Goal: Feedback & Contribution: Contribute content

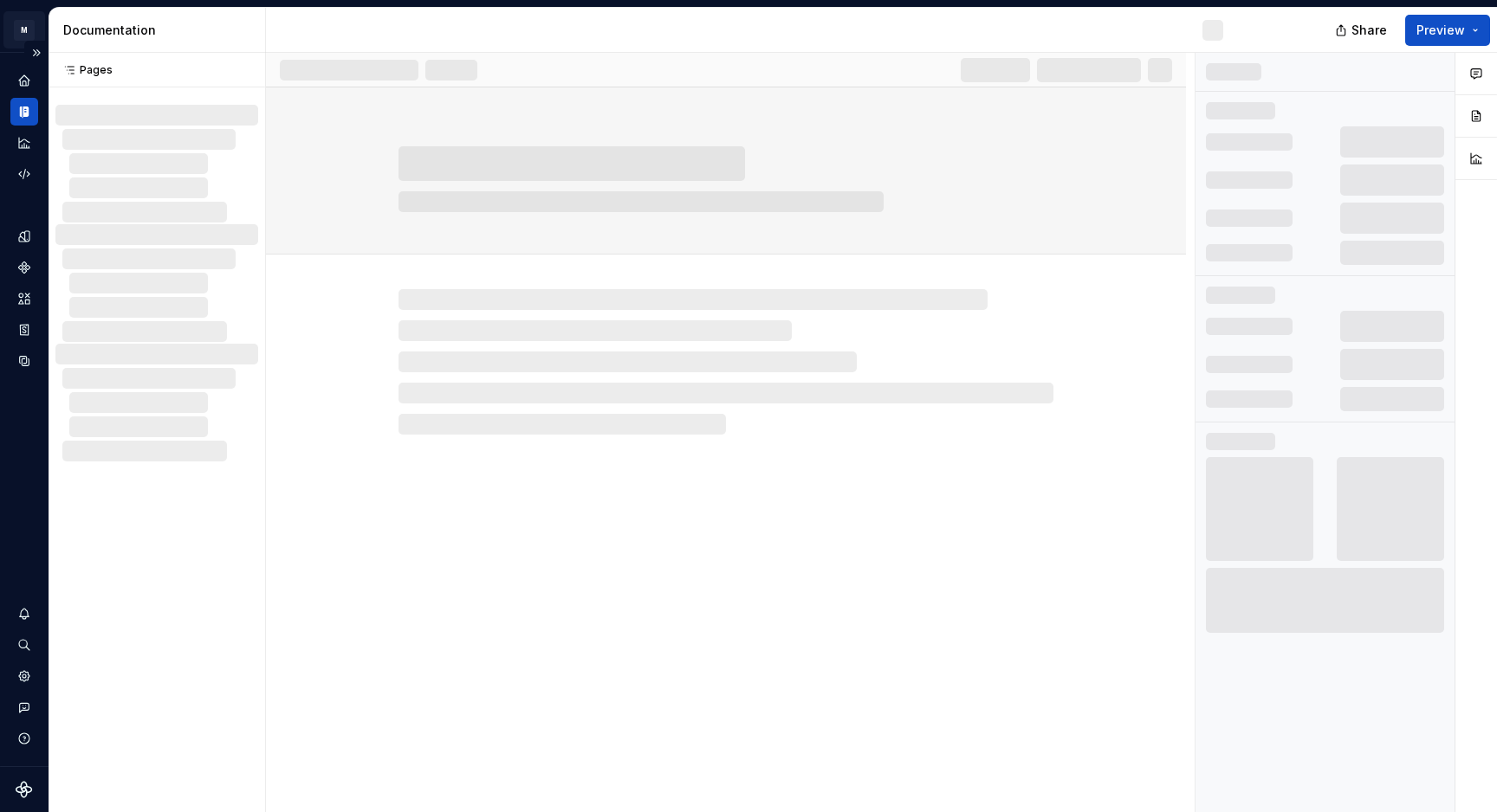
click at [30, 27] on html "M Sandbox A Dataset Default Documentation Share Preview Pages Pages No changes …" at bounding box center [748, 406] width 1497 height 812
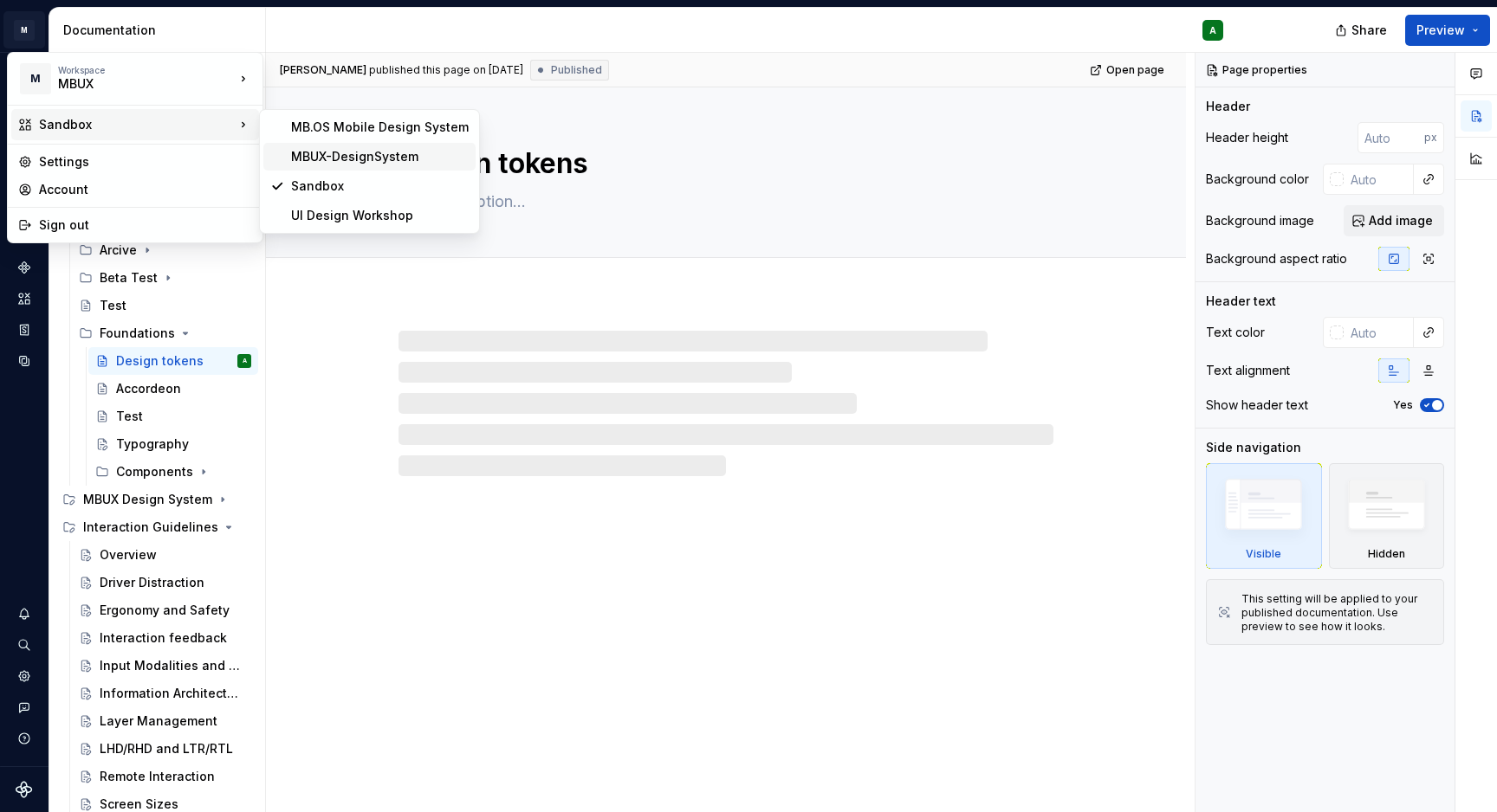
click at [340, 151] on div "MBUX-DesignSystem" at bounding box center [379, 156] width 178 height 17
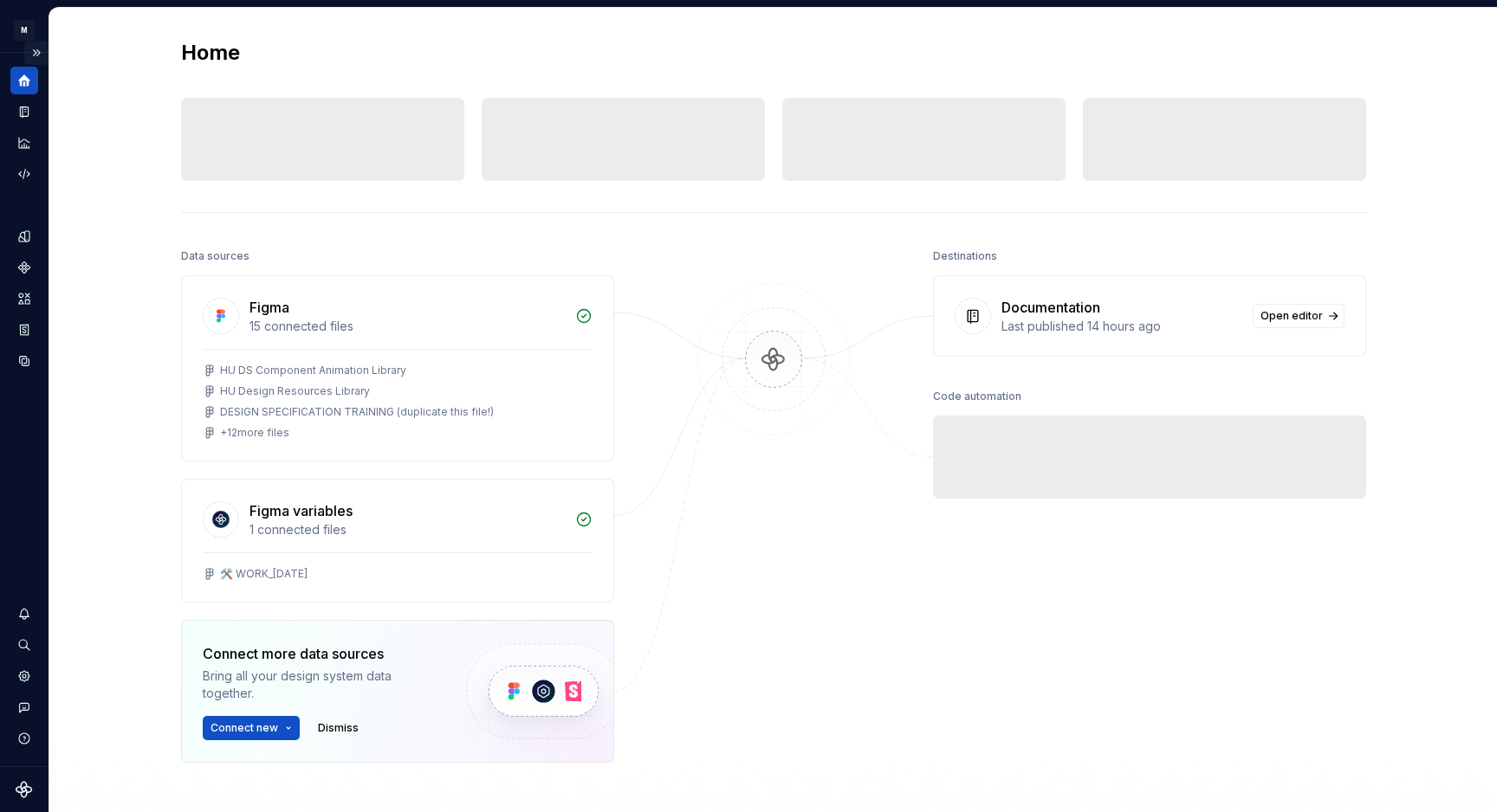
click at [36, 52] on button "Expand sidebar" at bounding box center [36, 53] width 24 height 24
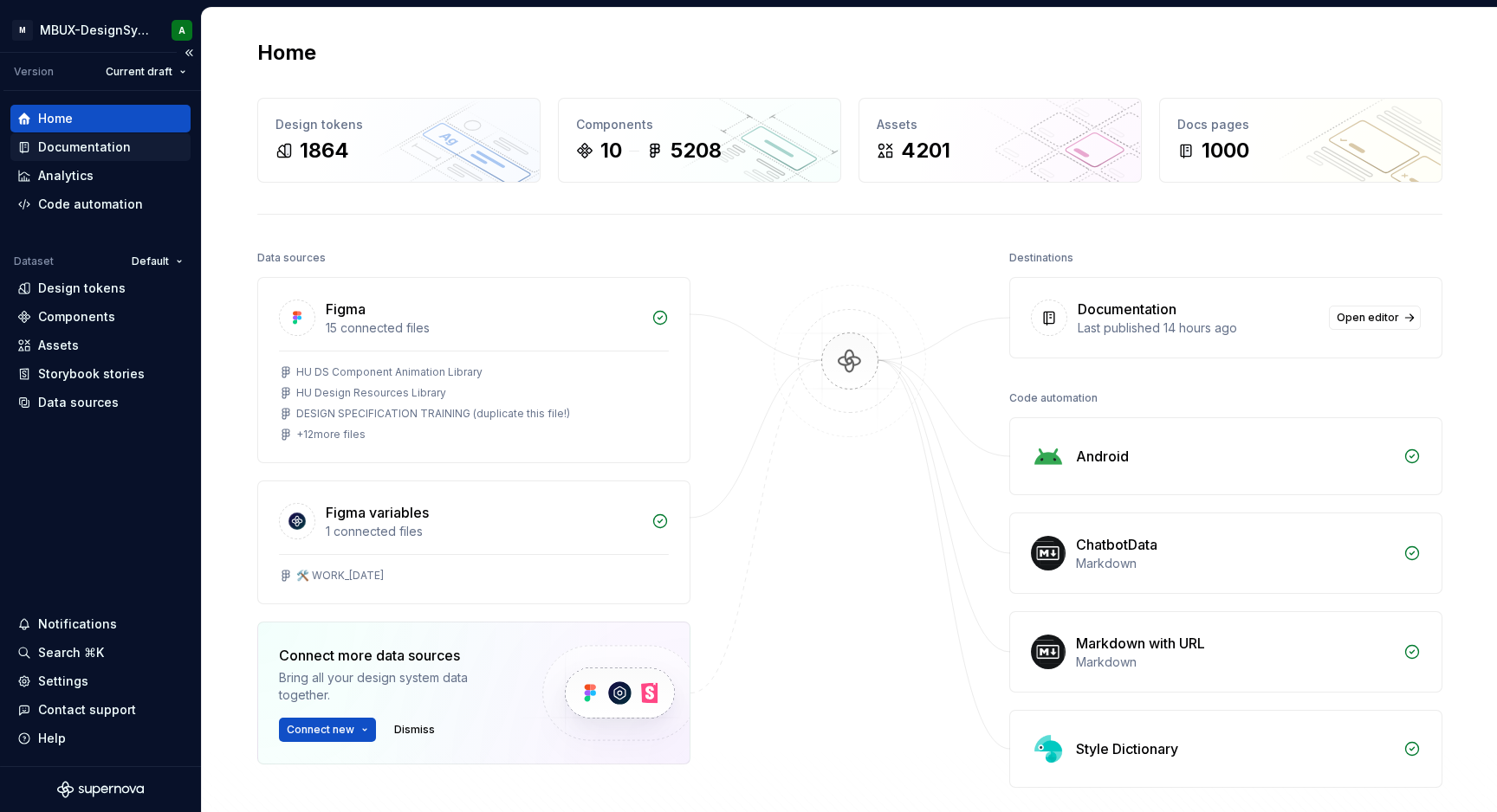
click at [151, 146] on div "Documentation" at bounding box center [100, 147] width 166 height 17
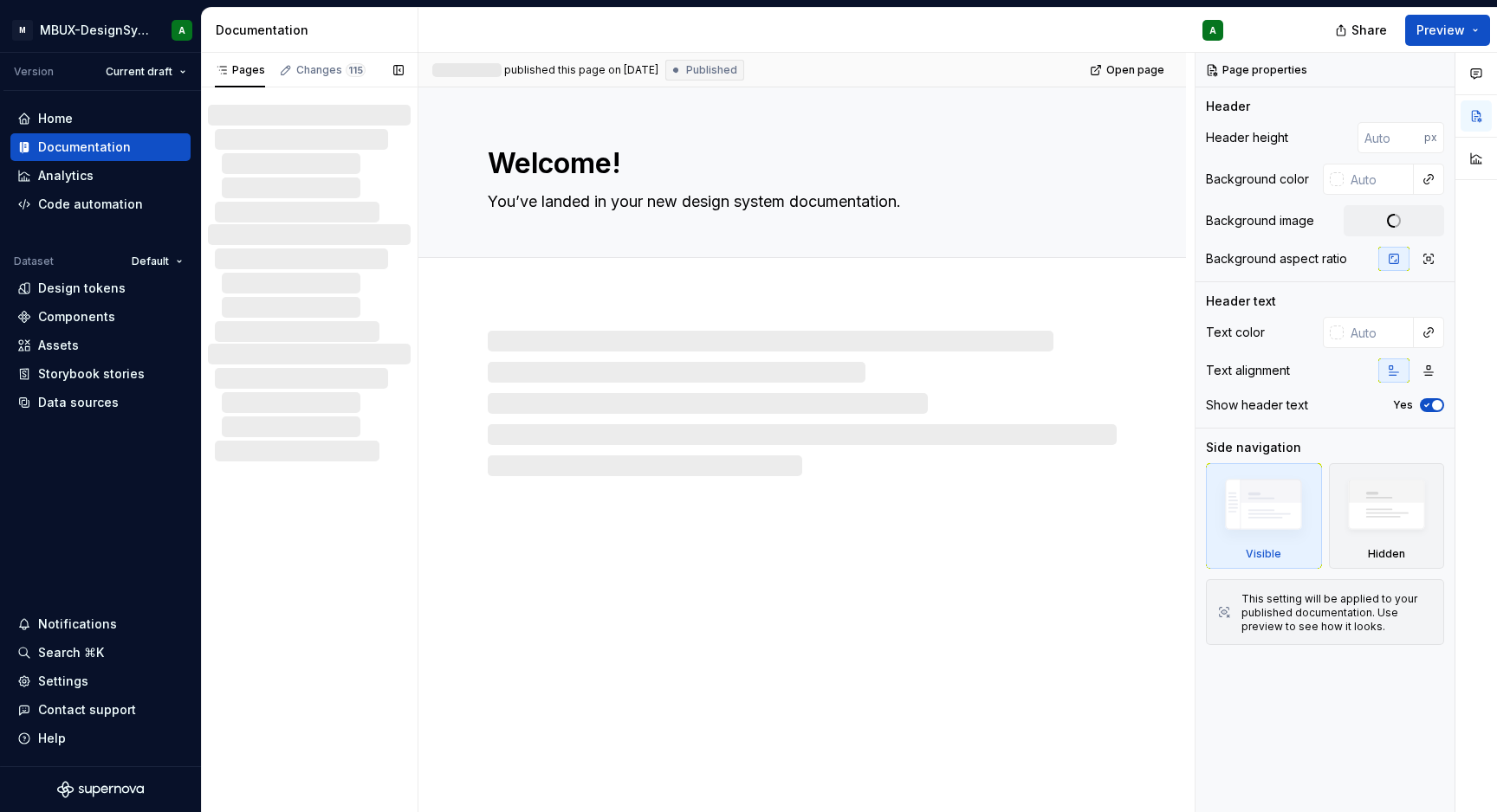
type textarea "*"
type textarea "MBUX Design System"
type textarea "Together we build the most desirable in-car experience"
type input "250"
type input "#ffffffff"
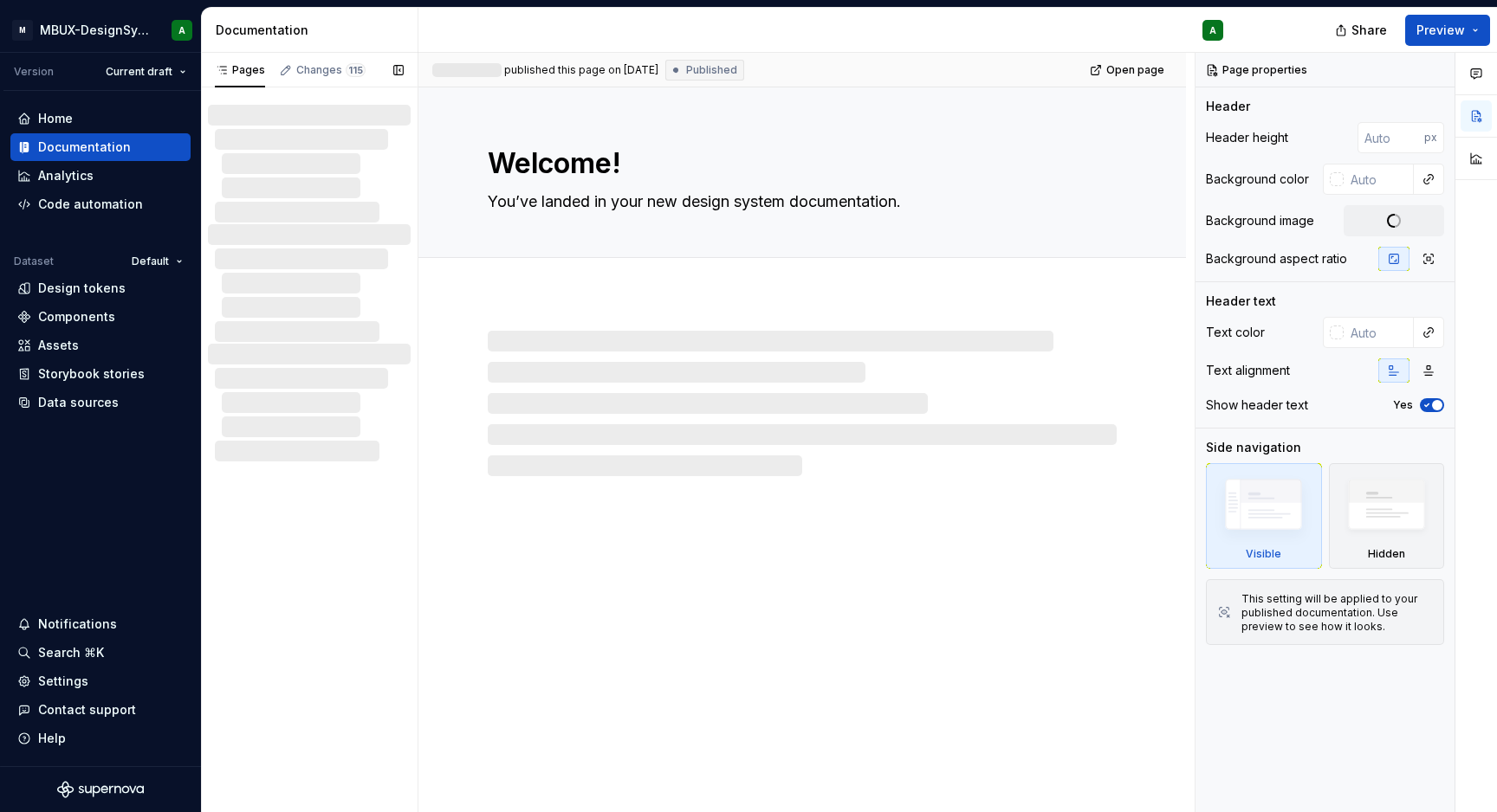
type input "#FFFFFF"
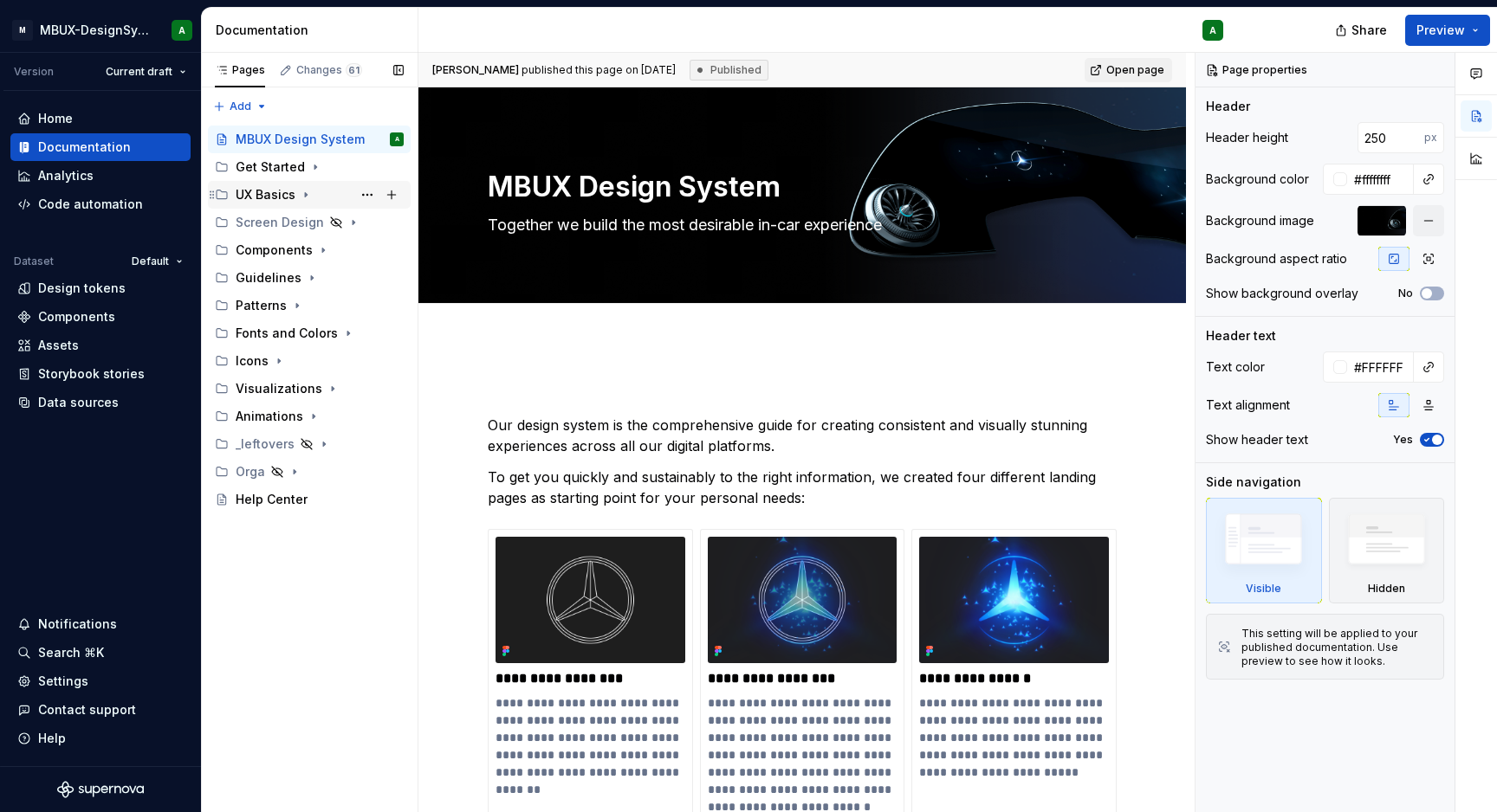
click at [305, 194] on icon "Page tree" at bounding box center [306, 195] width 2 height 4
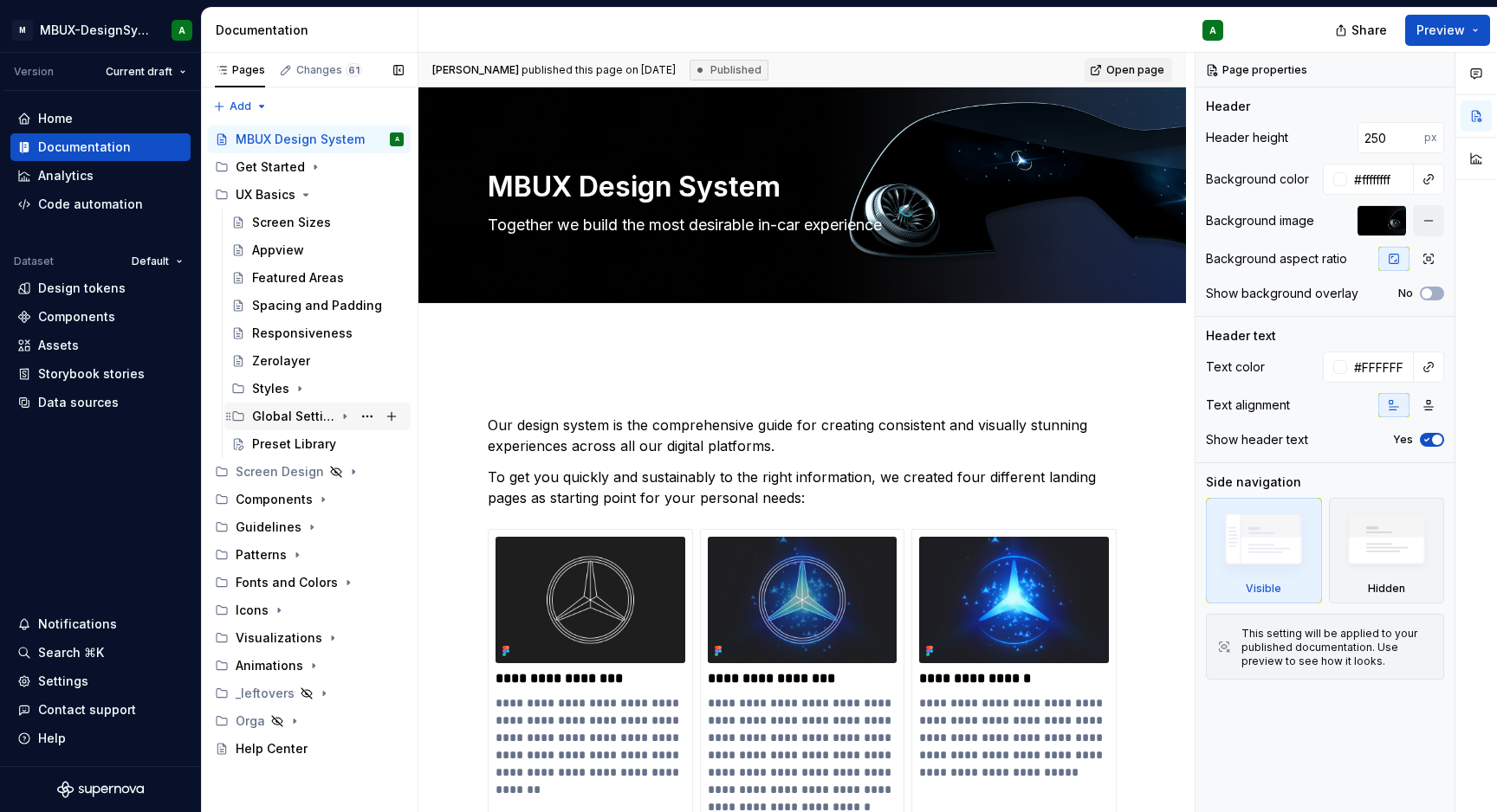
click at [343, 411] on icon "Page tree" at bounding box center [344, 416] width 13 height 13
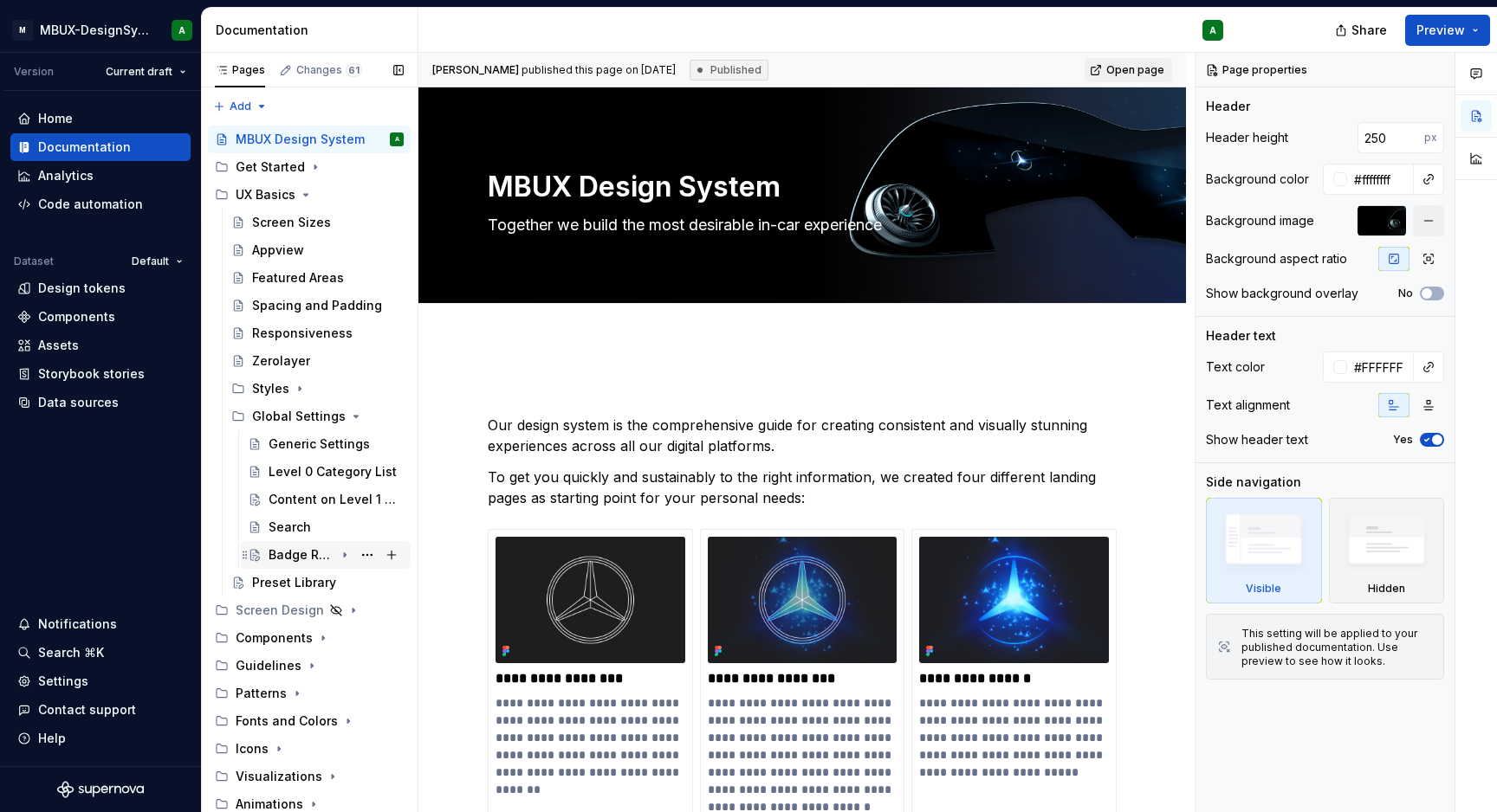
click at [338, 551] on icon "Page tree" at bounding box center [344, 554] width 13 height 13
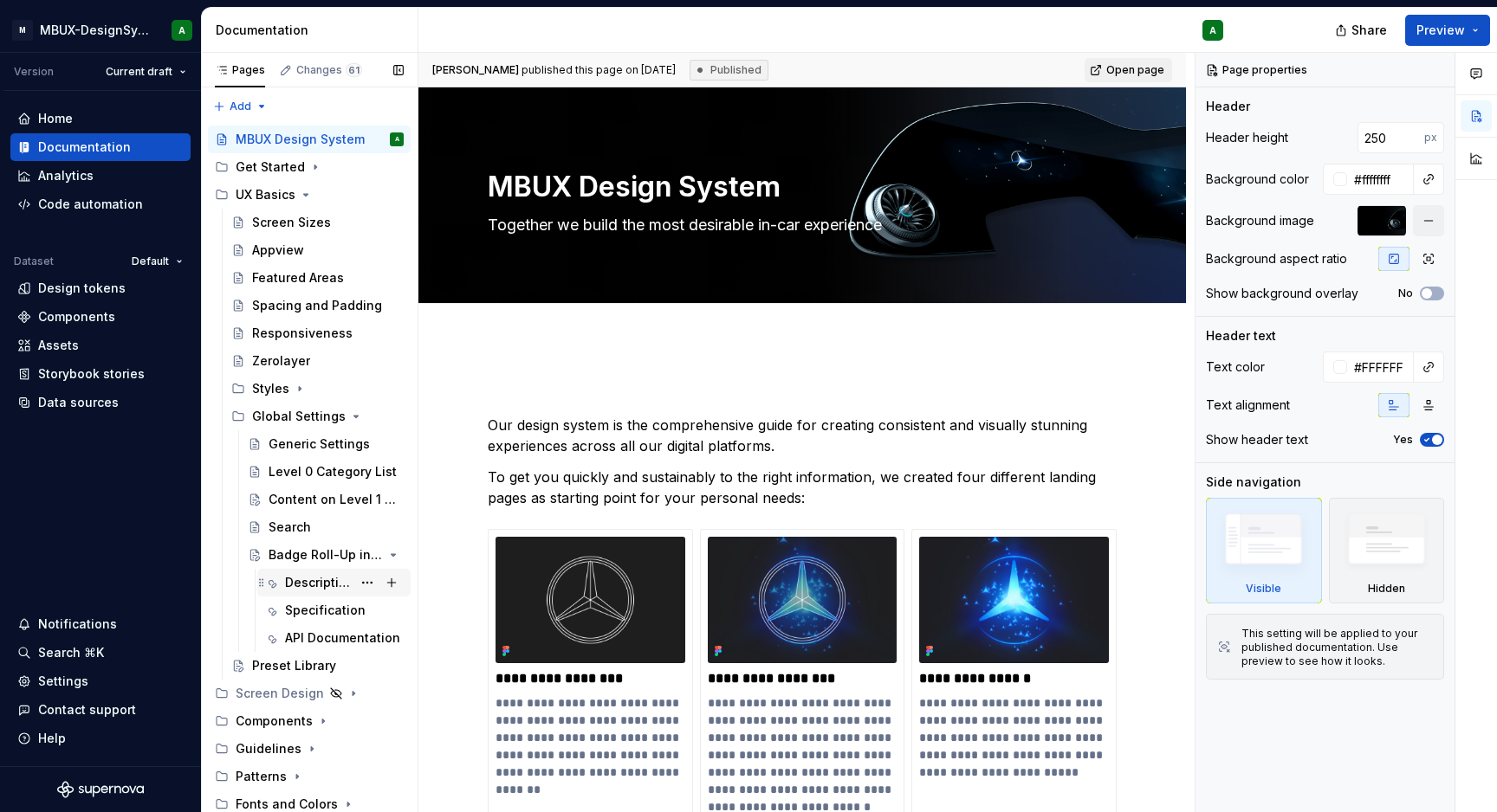
click at [322, 582] on div "Description" at bounding box center [319, 582] width 67 height 17
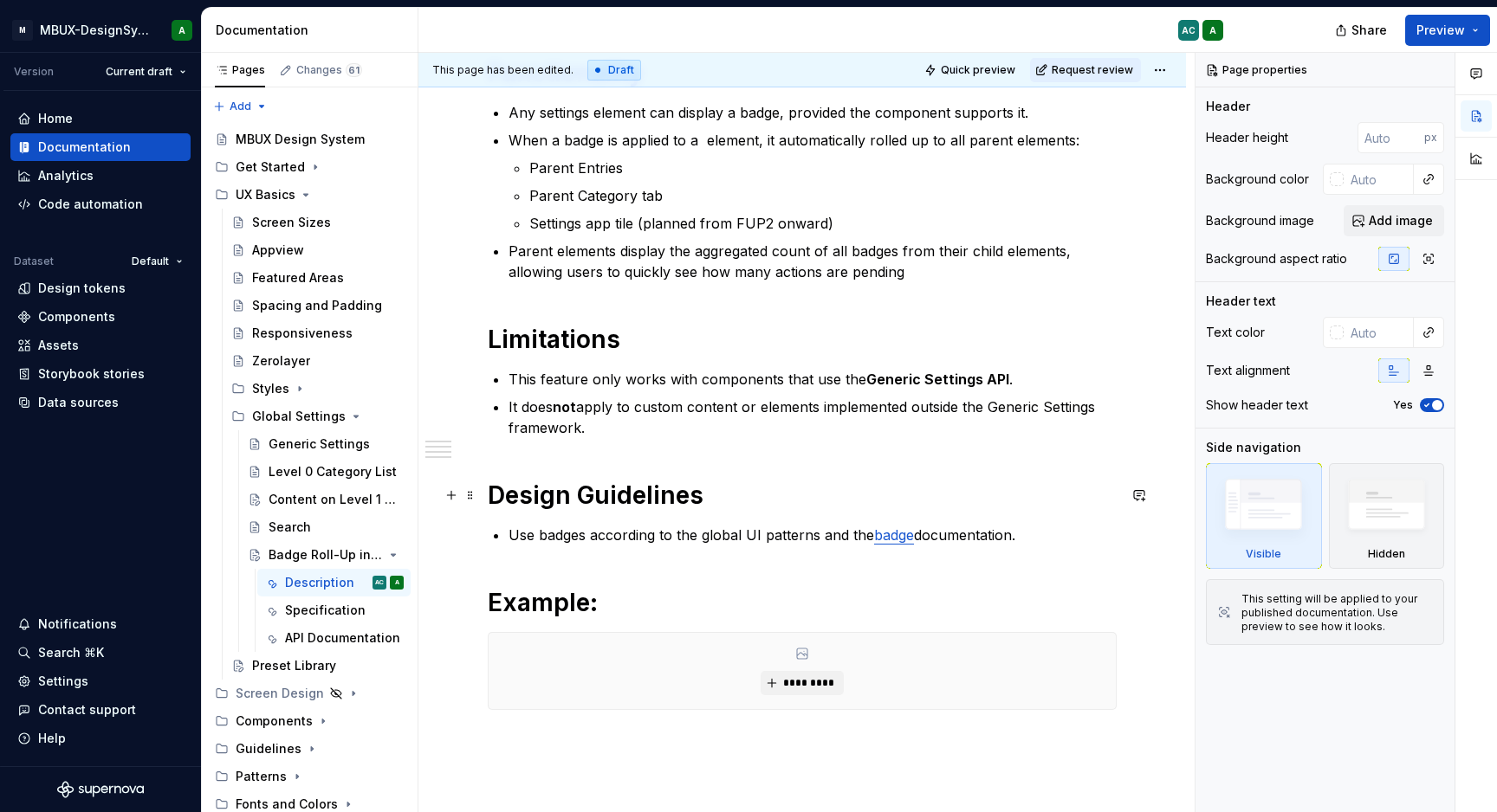
scroll to position [508, 0]
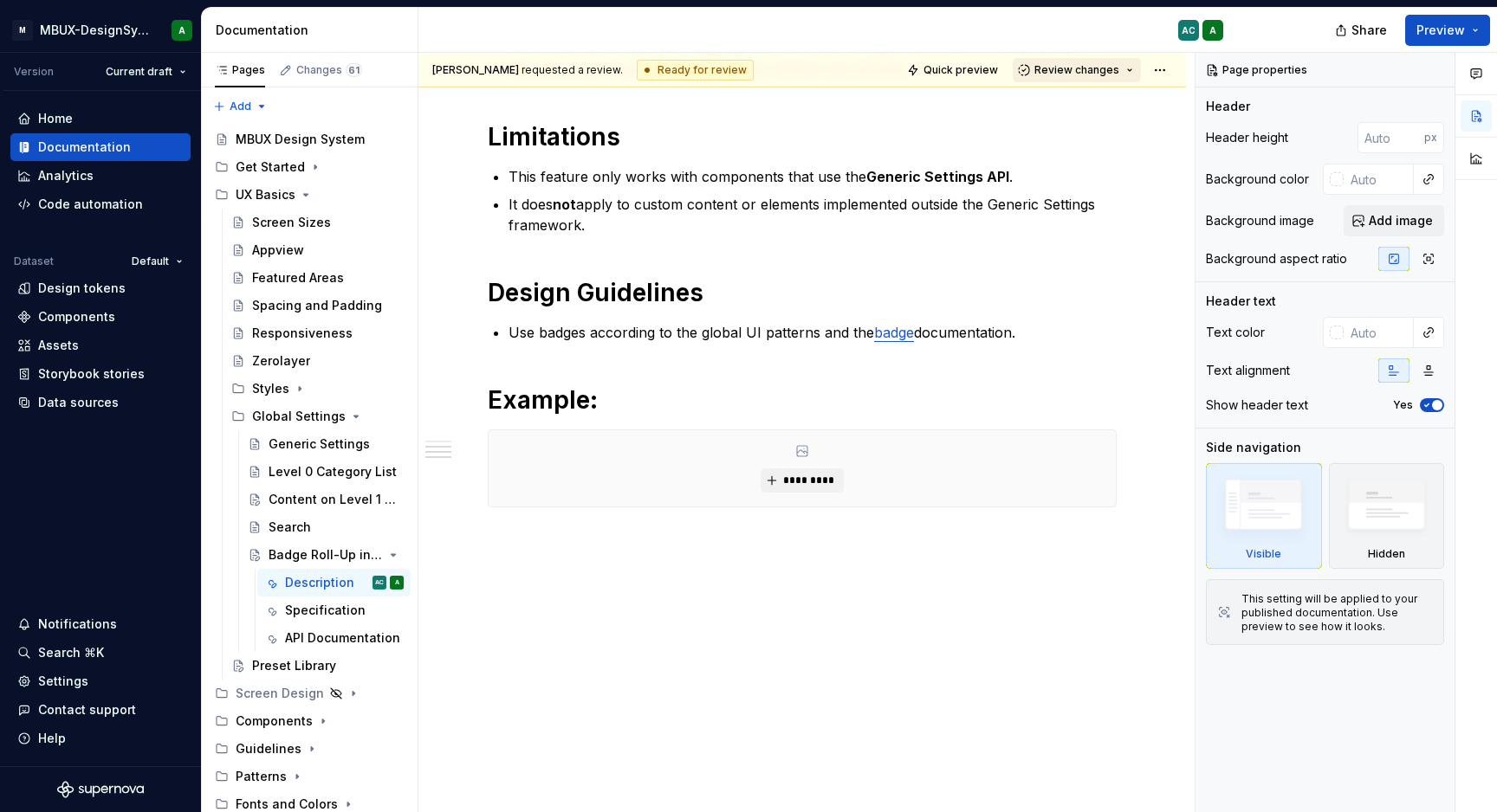
click at [1132, 69] on button "Review changes" at bounding box center [1076, 70] width 128 height 24
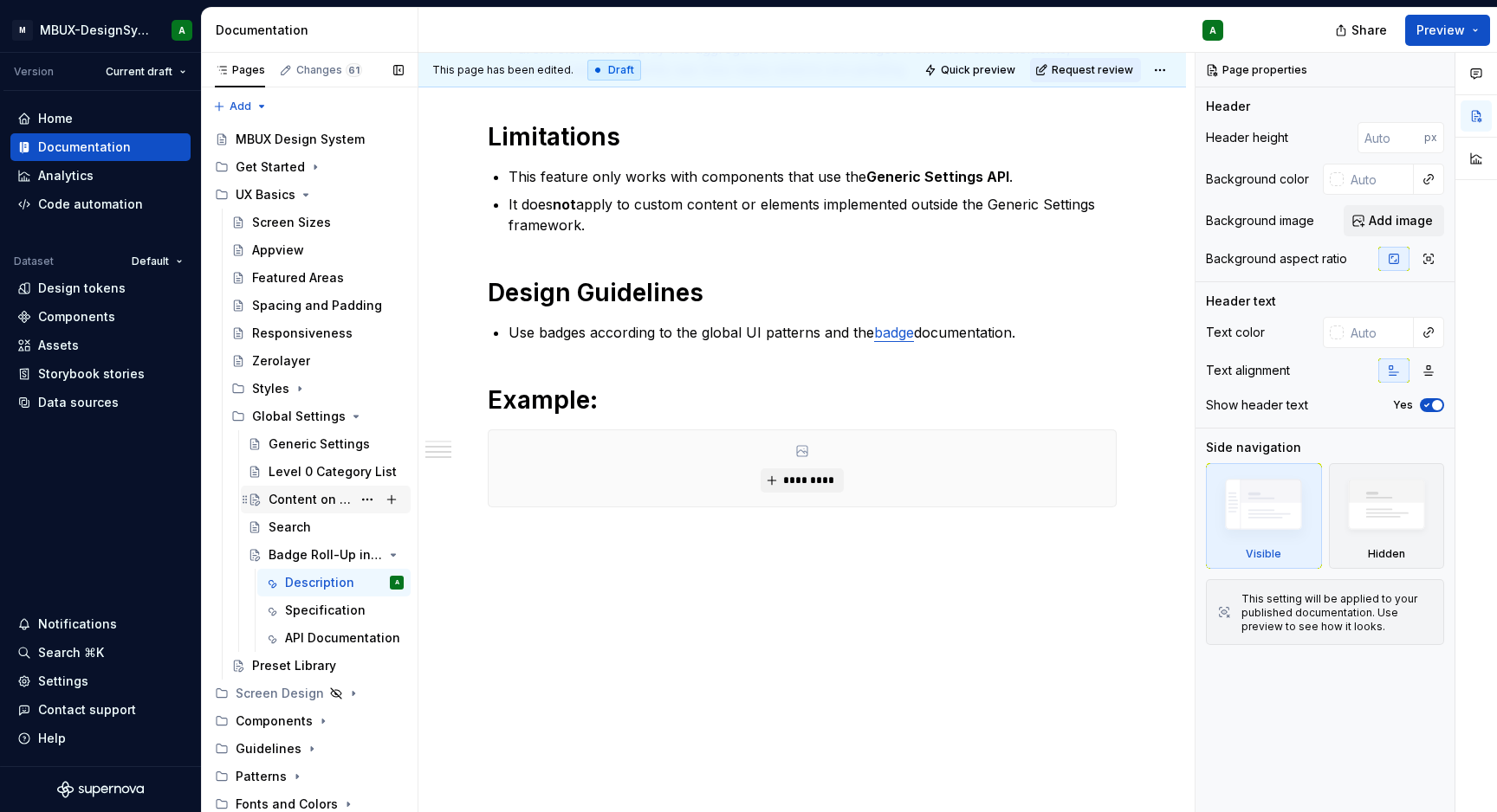
click at [312, 499] on div "Content on Level 1 & deeper levels" at bounding box center [310, 499] width 83 height 17
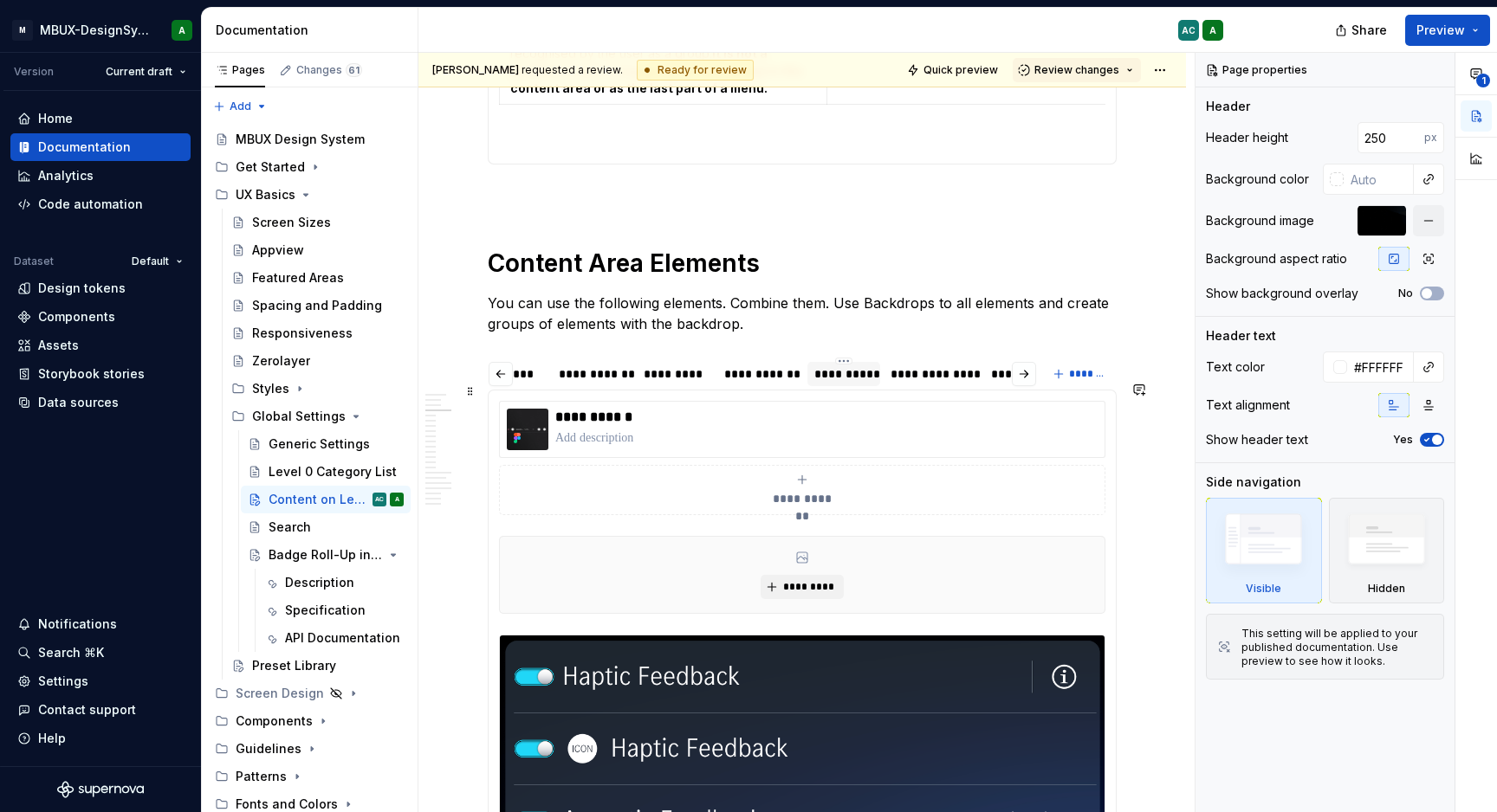
scroll to position [0, 106]
click at [659, 383] on div "*********" at bounding box center [671, 374] width 64 height 17
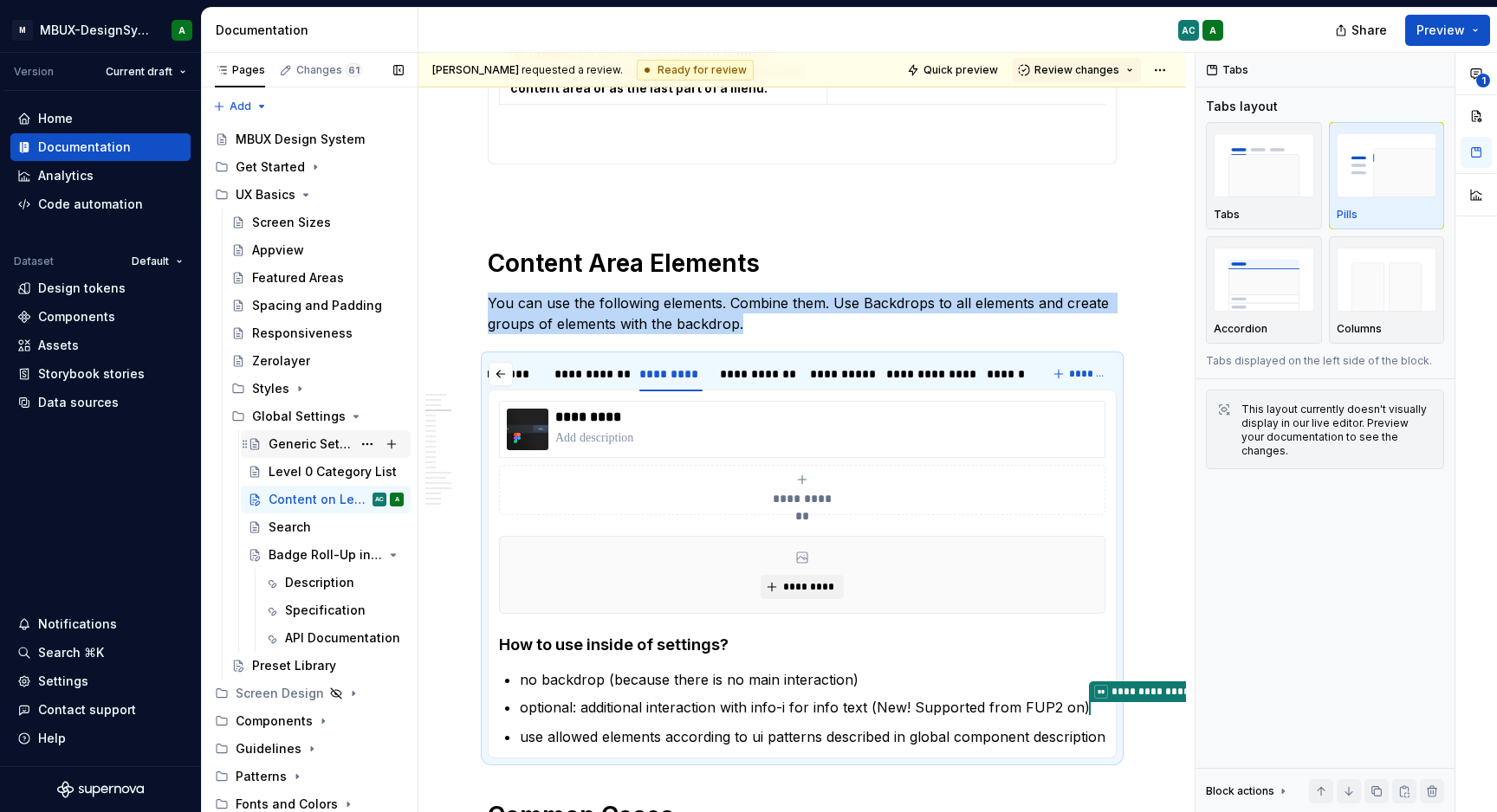
click at [303, 442] on div "Generic Settings" at bounding box center [310, 444] width 83 height 17
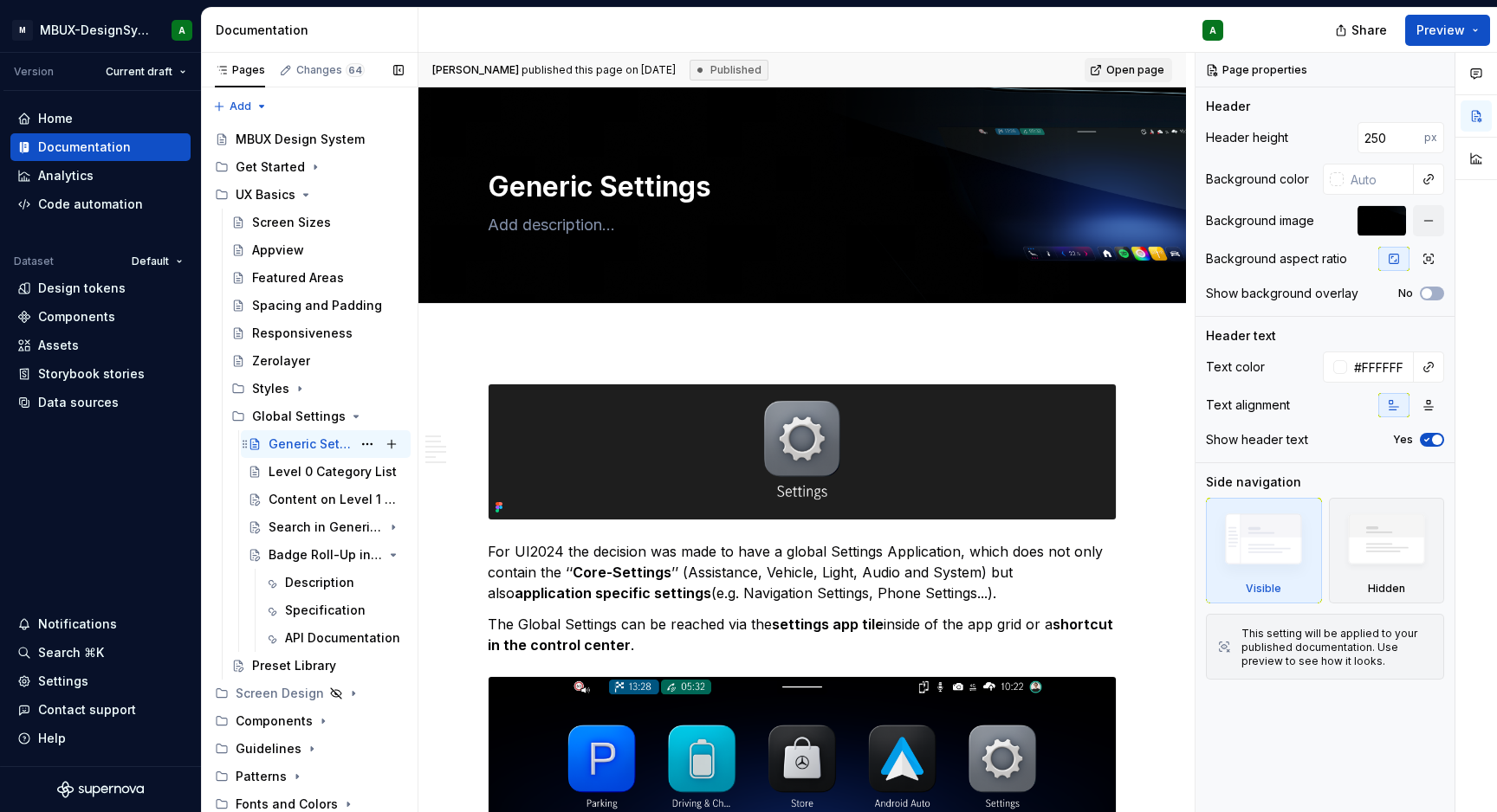
type textarea "*"
